Goal: Use online tool/utility: Use online tool/utility

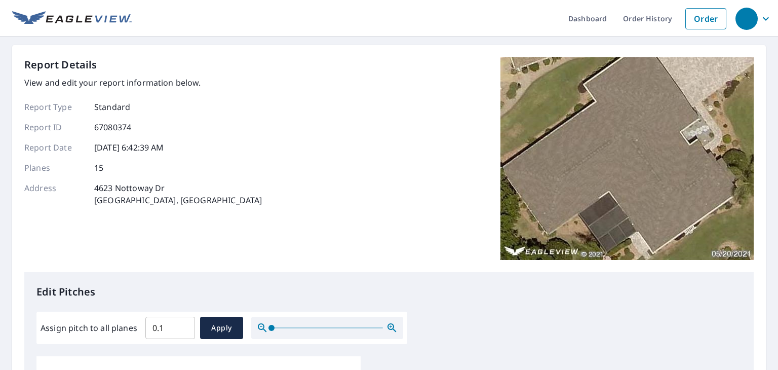
click at [182, 327] on input "0.1" at bounding box center [170, 327] width 50 height 28
drag, startPoint x: 167, startPoint y: 329, endPoint x: 105, endPoint y: 332, distance: 61.9
click at [105, 332] on div "Assign pitch to all planes 0.1 ​ Apply" at bounding box center [222, 328] width 363 height 22
type input "4"
click at [219, 322] on span "Apply" at bounding box center [221, 328] width 27 height 13
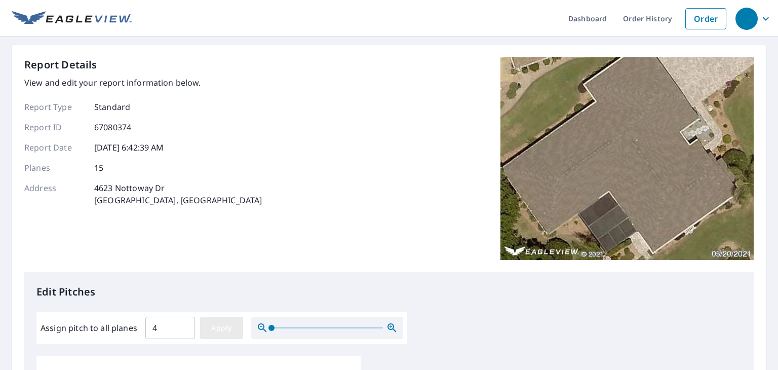
type input "4"
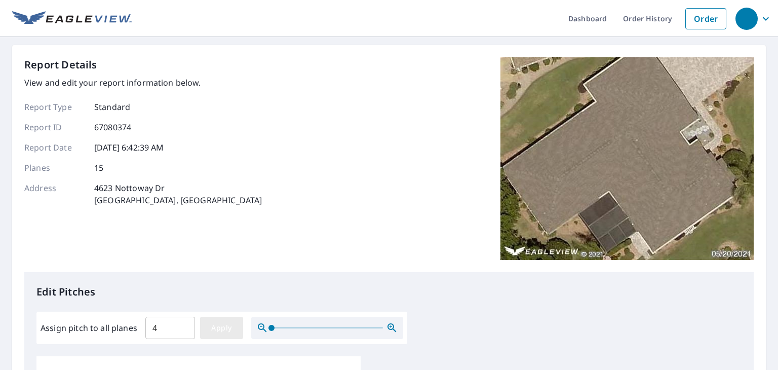
type input "4"
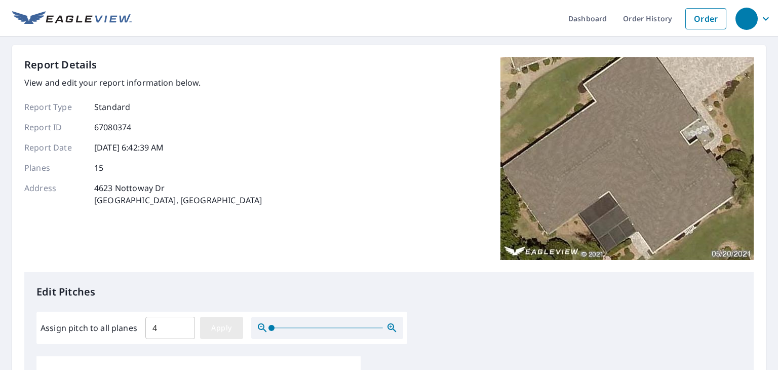
type input "4"
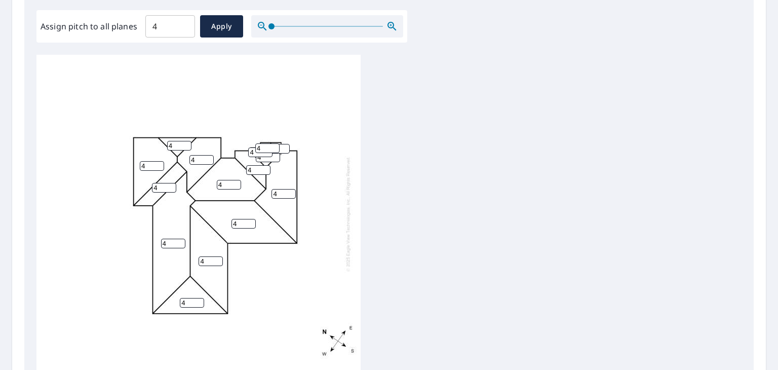
scroll to position [431, 0]
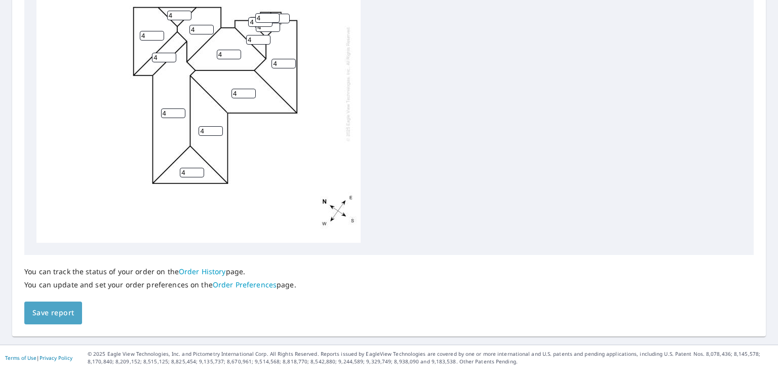
click at [63, 308] on span "Save report" at bounding box center [53, 312] width 42 height 13
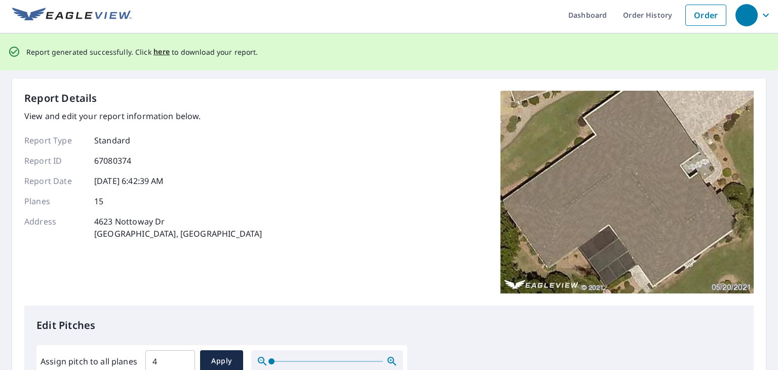
scroll to position [0, 0]
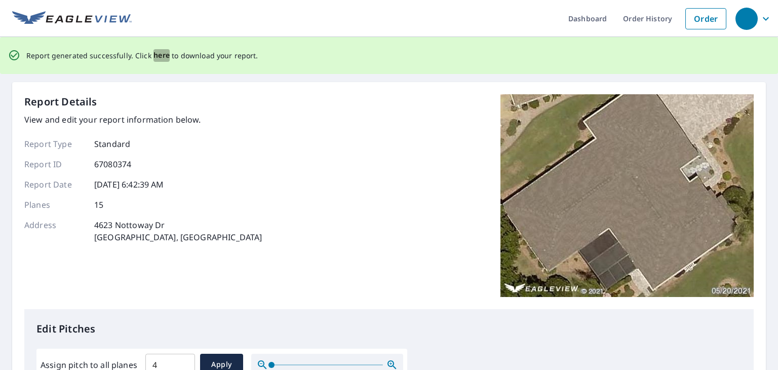
click at [156, 55] on span "here" at bounding box center [161, 55] width 17 height 13
